Goal: Information Seeking & Learning: Learn about a topic

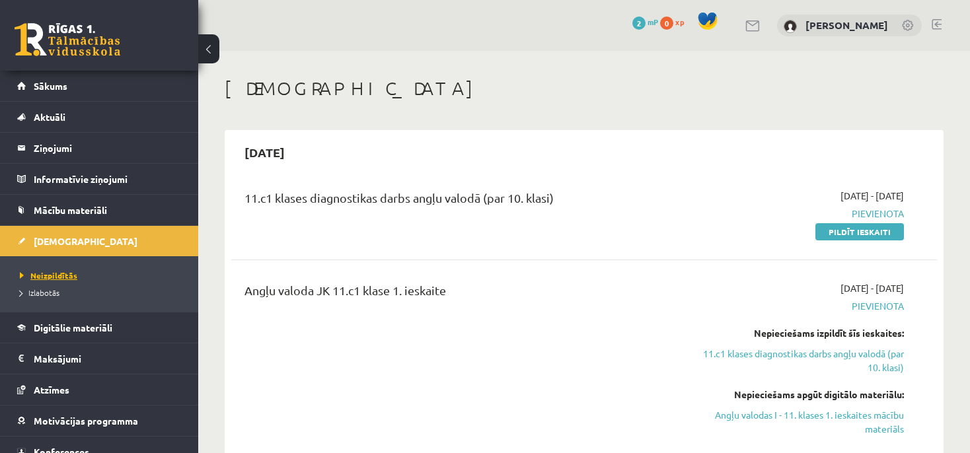
click at [114, 277] on link "Neizpildītās" at bounding box center [102, 276] width 165 height 12
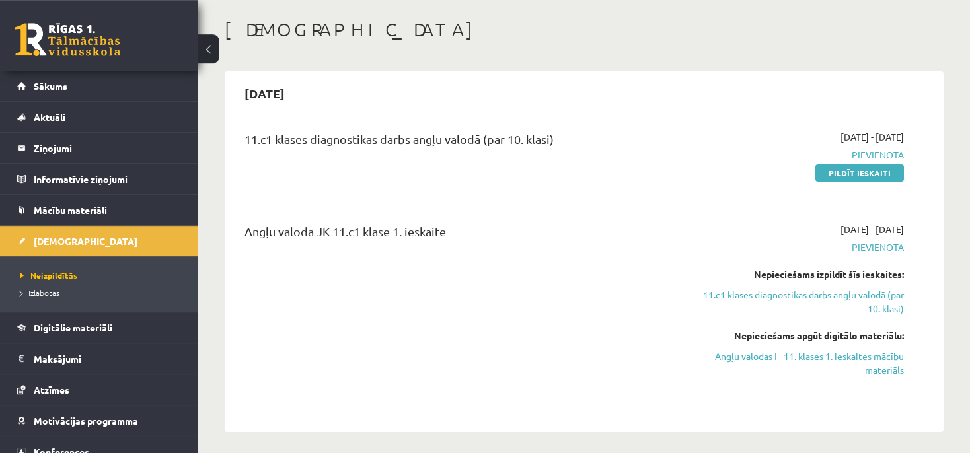
scroll to position [69, 0]
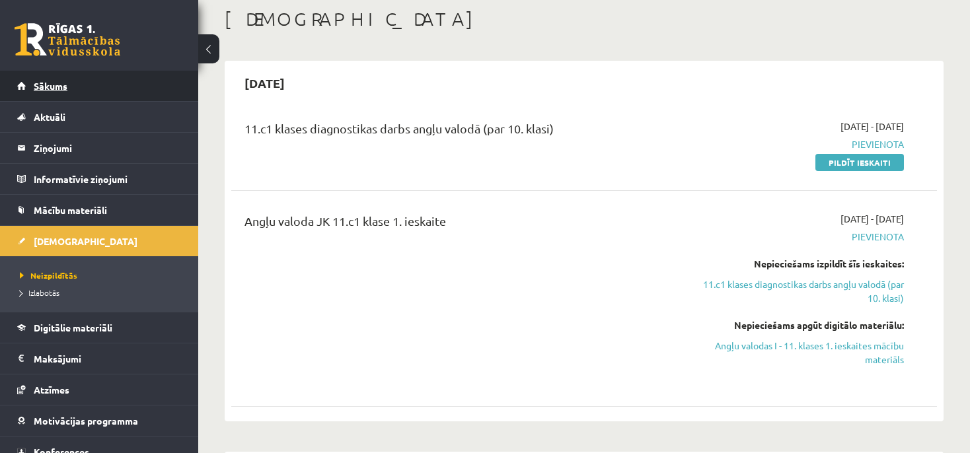
click at [155, 91] on link "Sākums" at bounding box center [99, 86] width 164 height 30
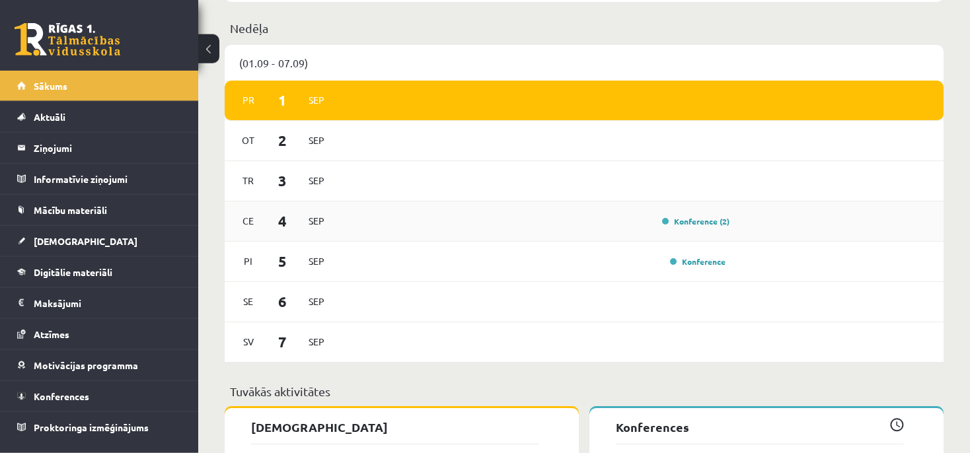
scroll to position [814, 0]
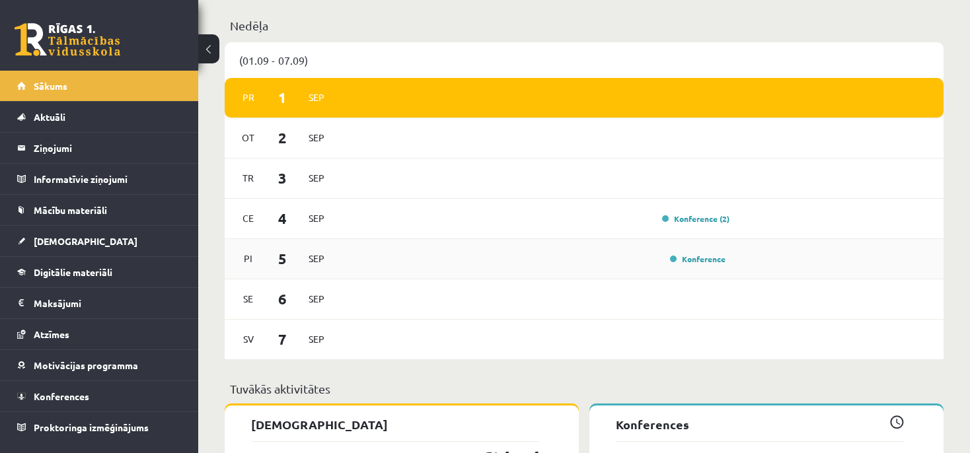
click at [577, 272] on div "Pi 5 Sep Konference" at bounding box center [584, 259] width 719 height 40
drag, startPoint x: 250, startPoint y: 263, endPoint x: 258, endPoint y: 268, distance: 9.2
click at [258, 268] on span "Pi" at bounding box center [248, 258] width 28 height 20
click at [703, 266] on div "Konference" at bounding box center [696, 258] width 66 height 13
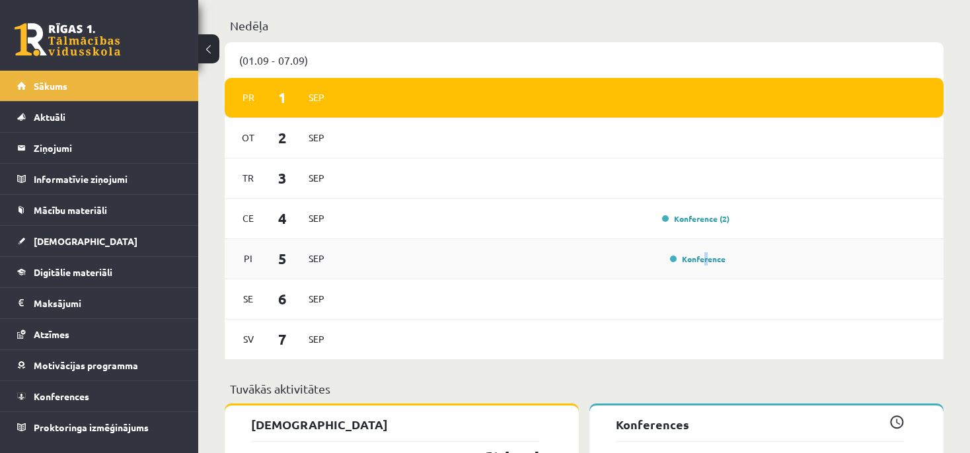
click at [706, 271] on div "Pi 5 Sep Konference" at bounding box center [584, 259] width 719 height 40
click at [707, 271] on div "Pi 5 Sep Konference" at bounding box center [584, 259] width 719 height 40
click at [703, 257] on link "Konference" at bounding box center [697, 259] width 55 height 11
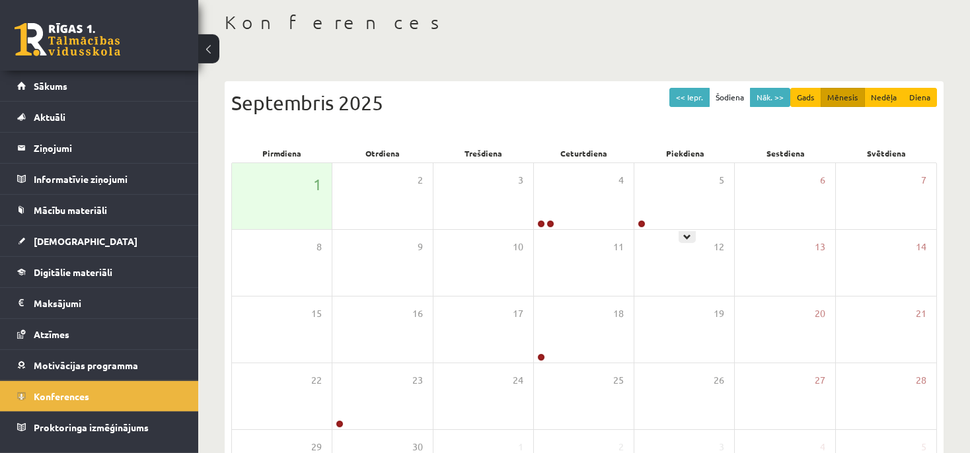
scroll to position [69, 0]
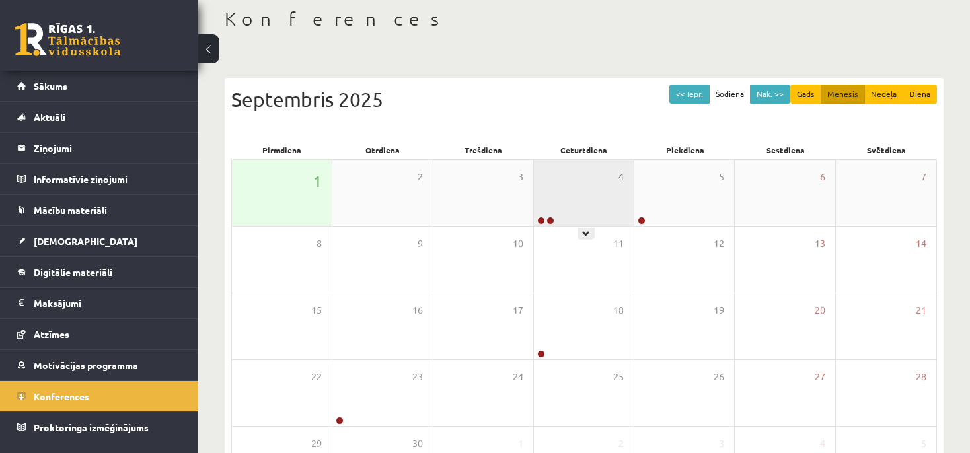
click at [567, 201] on div "4" at bounding box center [584, 193] width 100 height 66
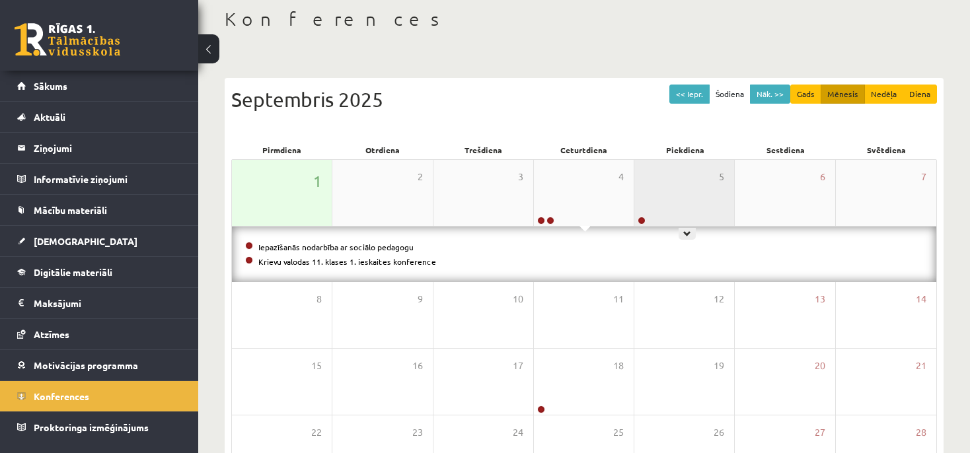
click at [721, 217] on div "5" at bounding box center [684, 193] width 100 height 66
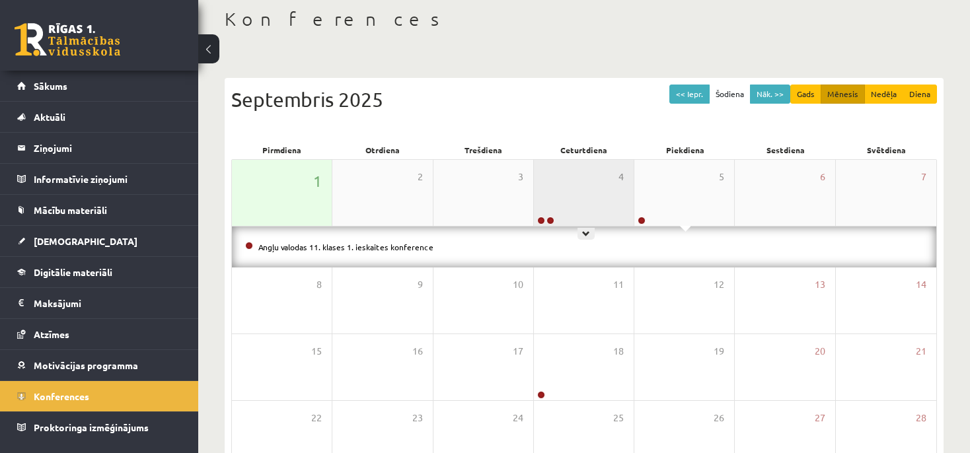
click at [596, 185] on div "4" at bounding box center [584, 193] width 100 height 66
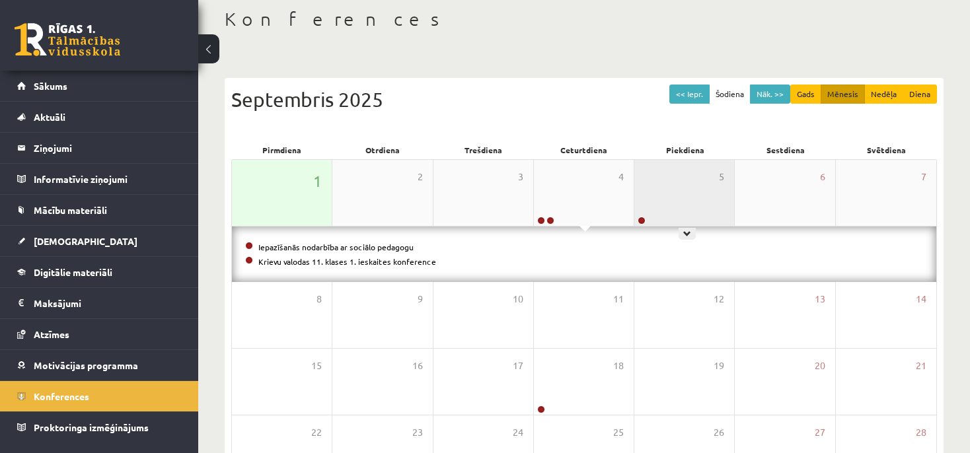
click at [707, 217] on div "5" at bounding box center [684, 193] width 100 height 66
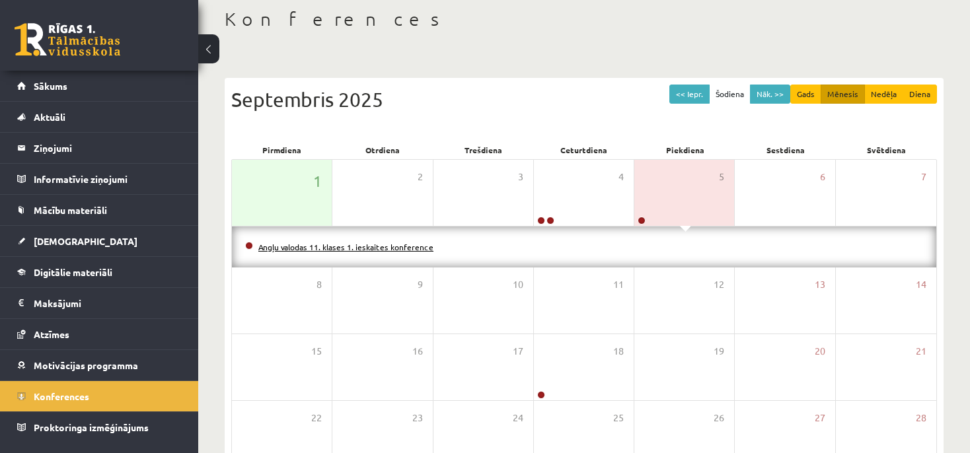
click at [425, 246] on link "Angļu valodas 11. klases 1. ieskaites konference" at bounding box center [345, 247] width 175 height 11
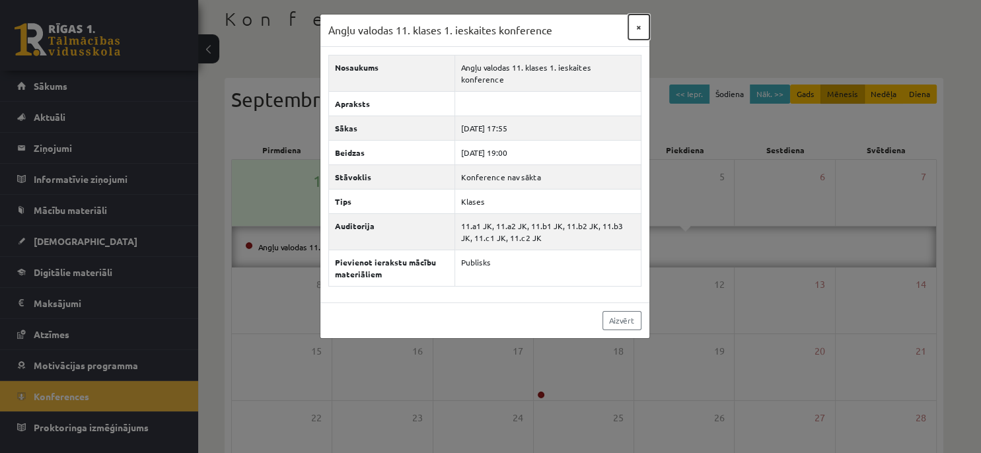
click at [633, 22] on button "×" at bounding box center [638, 27] width 21 height 25
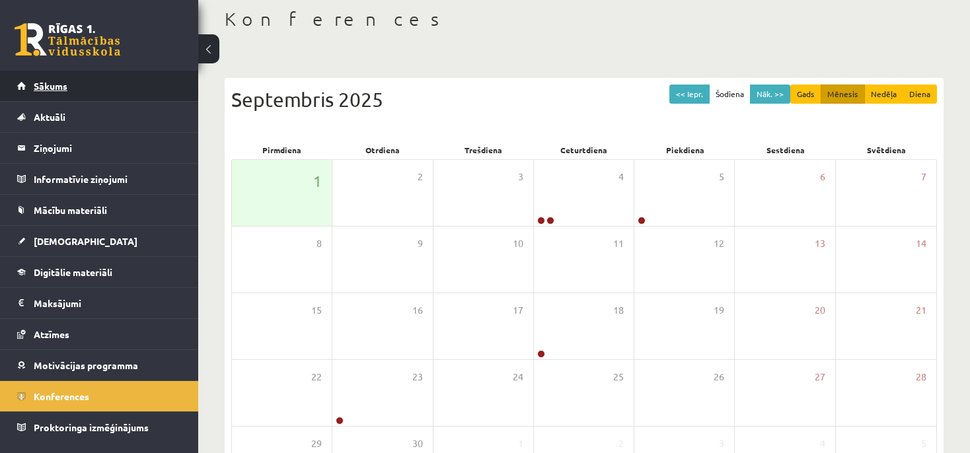
click at [127, 90] on link "Sākums" at bounding box center [99, 86] width 164 height 30
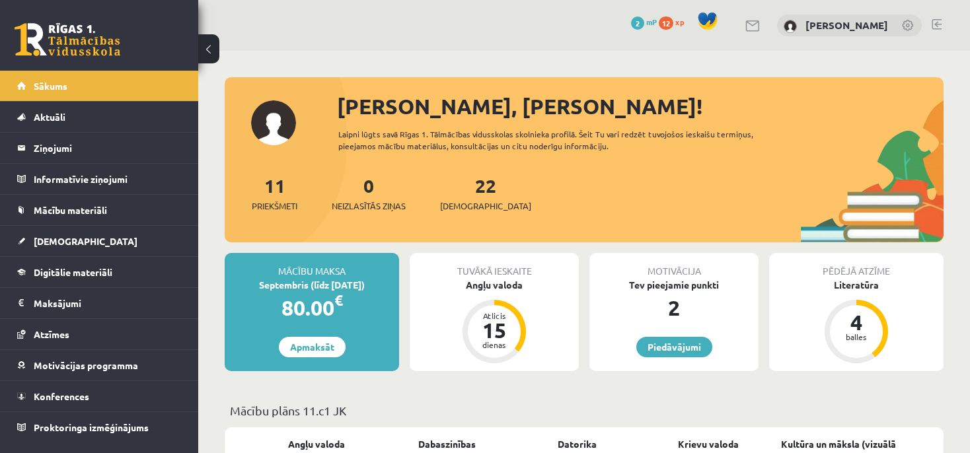
scroll to position [23, 0]
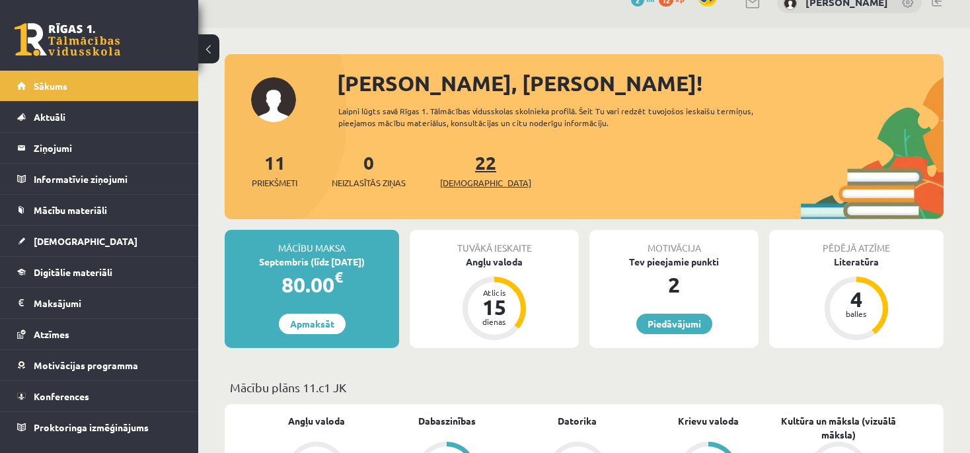
click at [470, 163] on link "22 Ieskaites" at bounding box center [485, 170] width 91 height 39
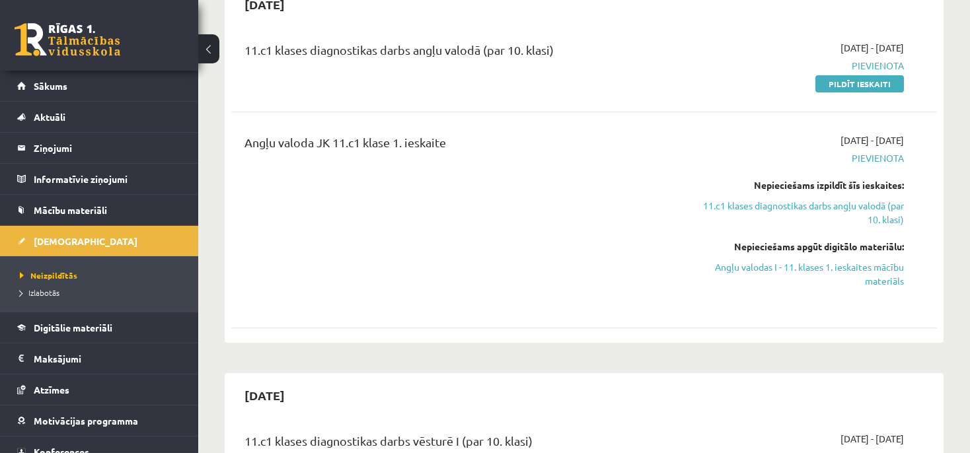
scroll to position [116, 0]
